Goal: Find specific page/section: Find specific page/section

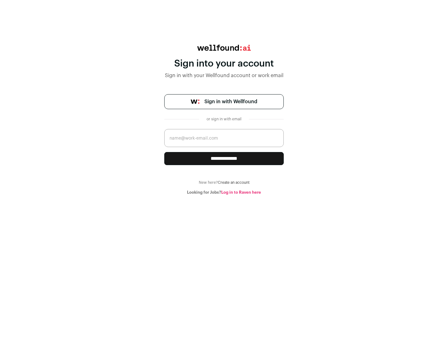
click at [231, 102] on span "Sign in with Wellfound" at bounding box center [230, 101] width 53 height 7
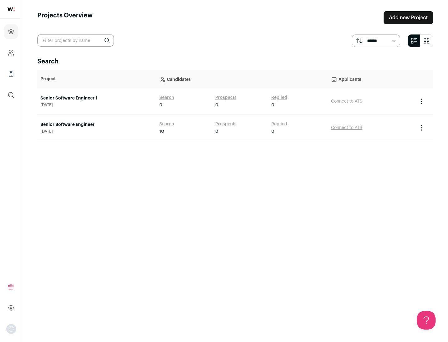
click at [96, 125] on link "Senior Software Engineer" at bounding box center [96, 125] width 113 height 6
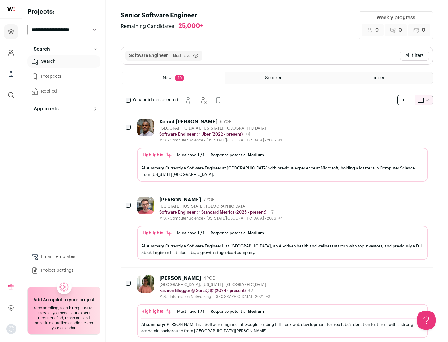
click at [277, 150] on div "Highlights Must have: 1 / 1 How many must haves have been fulfilled? | Response…" at bounding box center [282, 165] width 291 height 34
